Goal: Find contact information: Find contact information

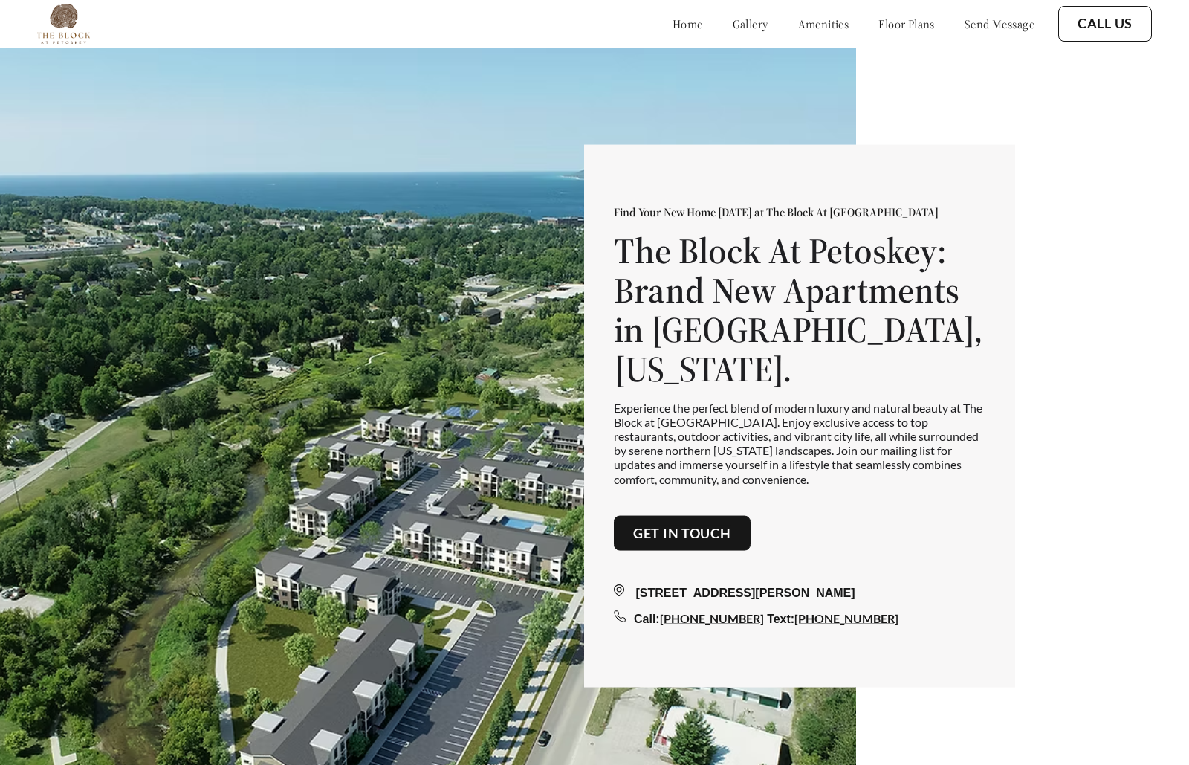
click at [750, 519] on button "Get in touch" at bounding box center [682, 533] width 137 height 36
click at [731, 525] on link "Get in touch" at bounding box center [682, 533] width 98 height 16
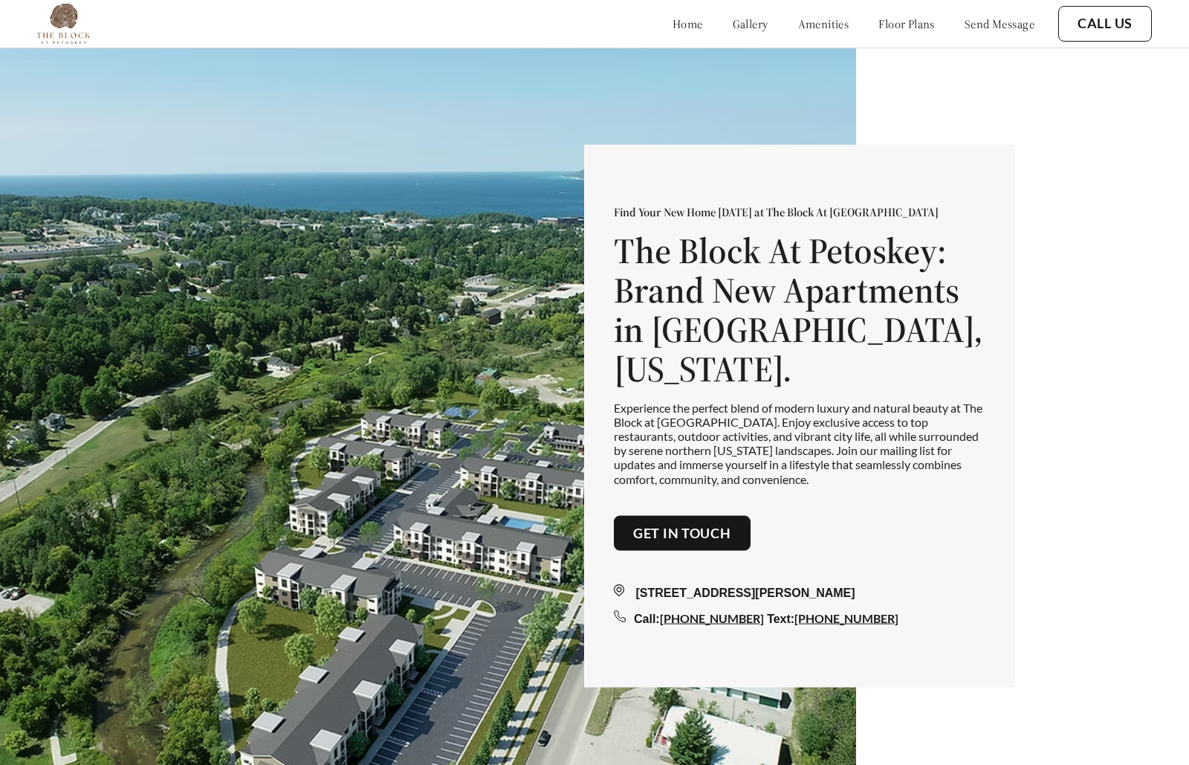
click at [731, 525] on link "Get in touch" at bounding box center [682, 533] width 98 height 16
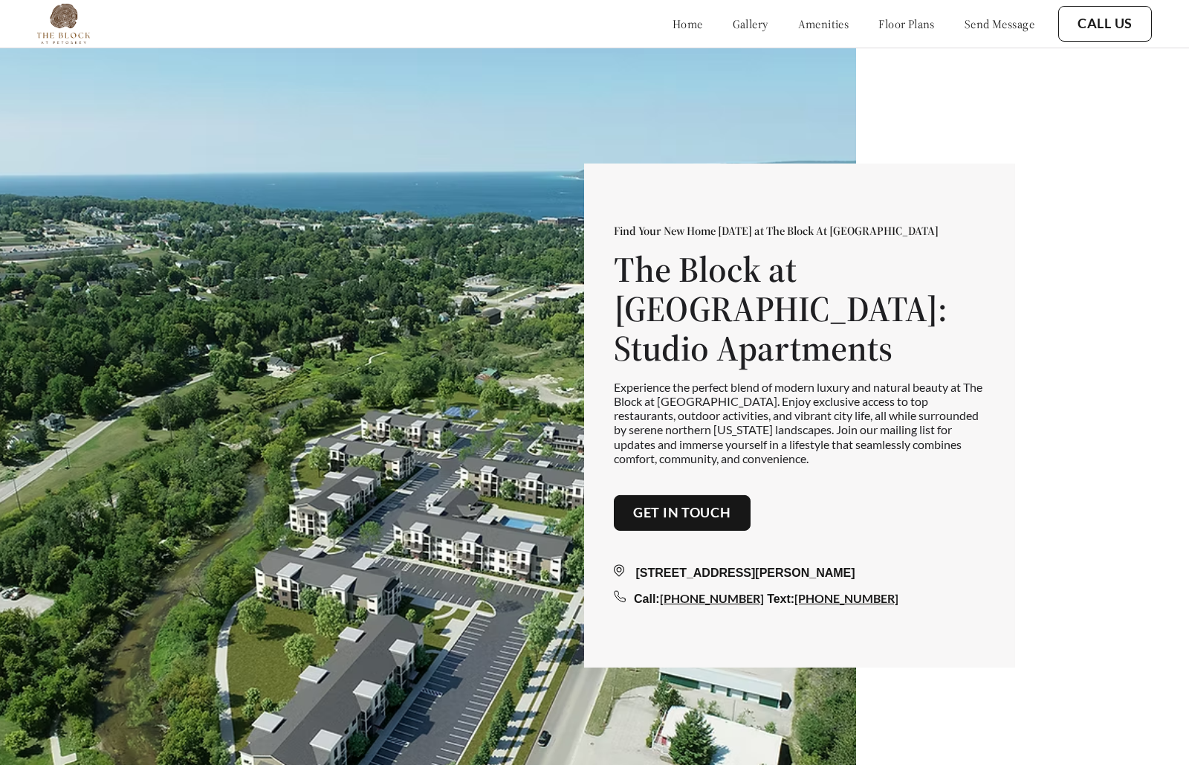
click at [731, 505] on link "Get in touch" at bounding box center [682, 513] width 98 height 16
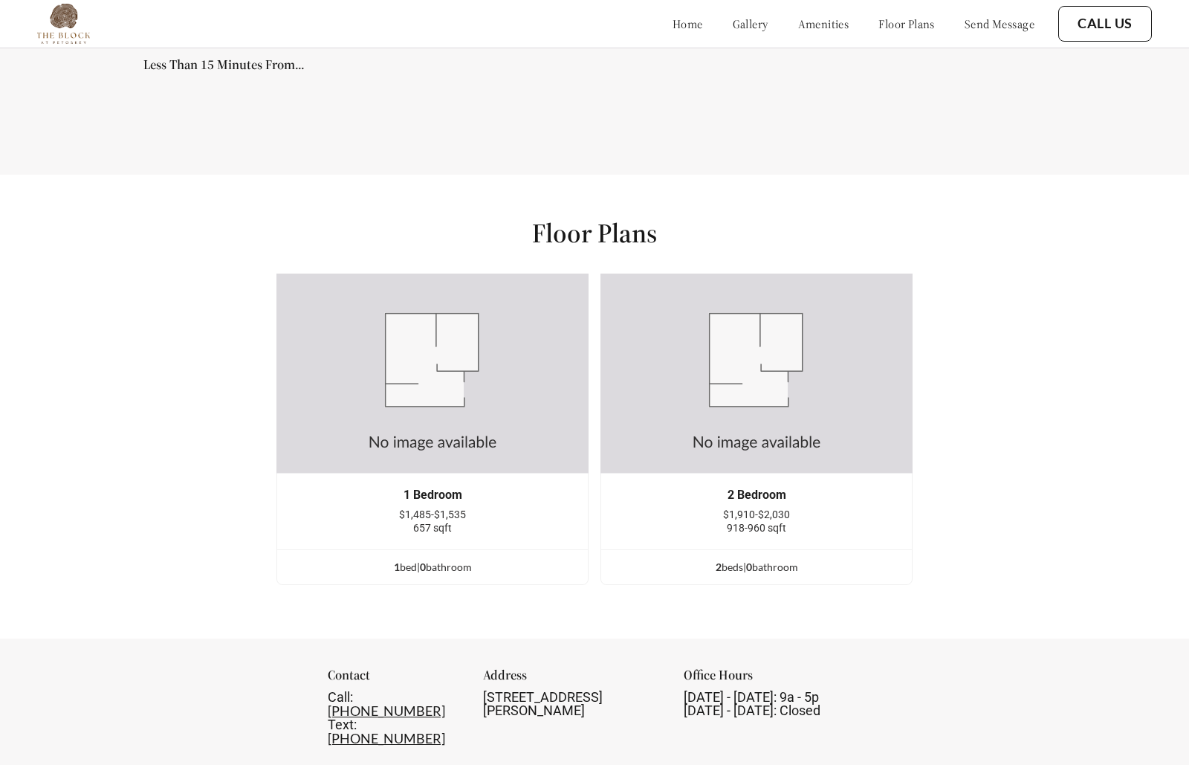
scroll to position [1832, 0]
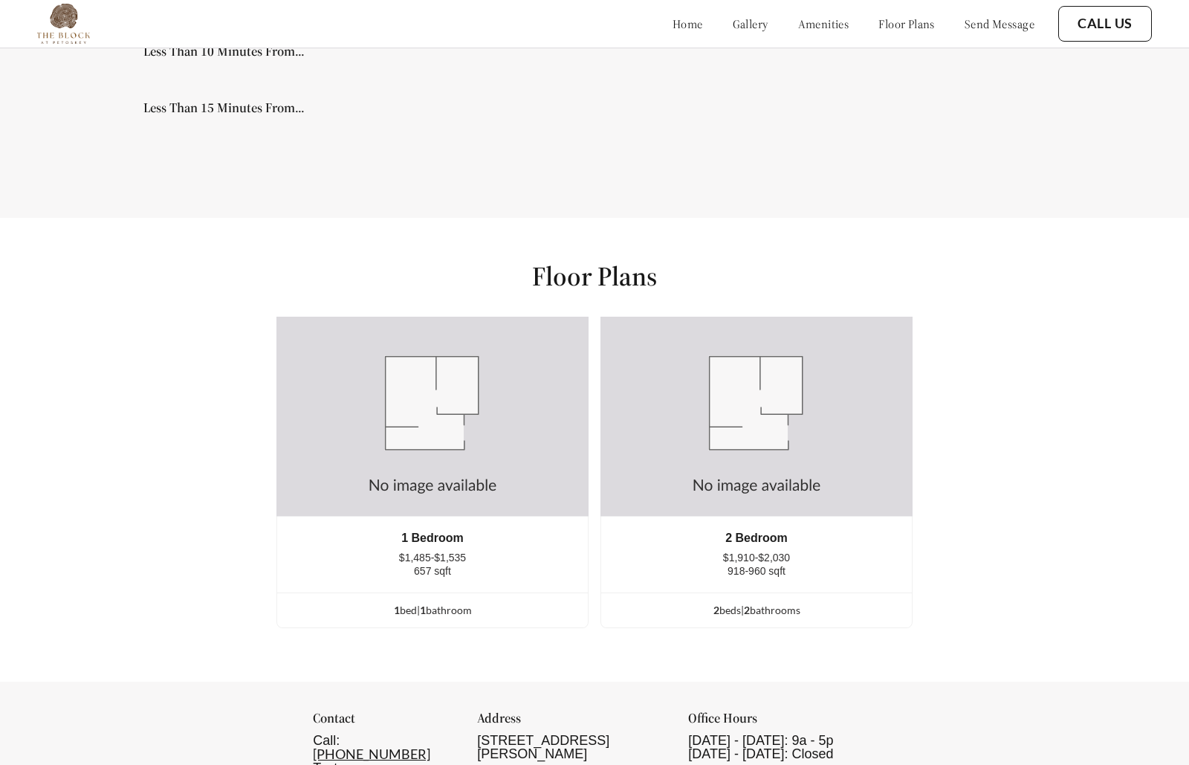
scroll to position [1838, 0]
